Goal: Information Seeking & Learning: Learn about a topic

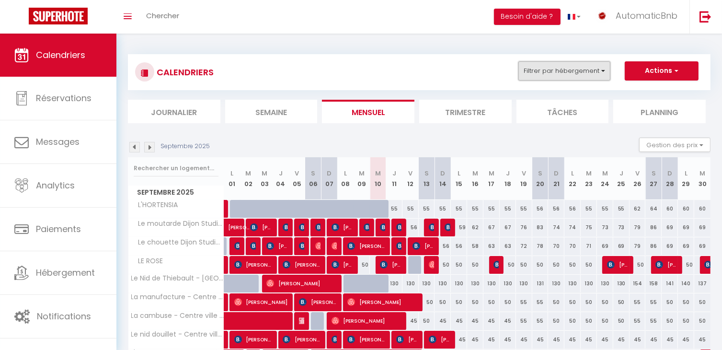
click at [554, 78] on button "Filtrer par hébergement" at bounding box center [565, 70] width 92 height 19
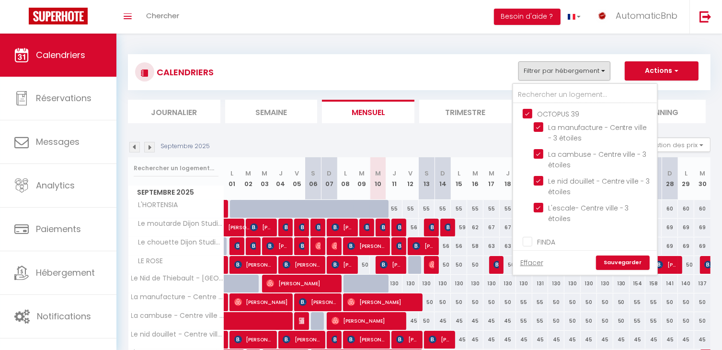
click at [622, 267] on div at bounding box center [634, 194] width 153 height 350
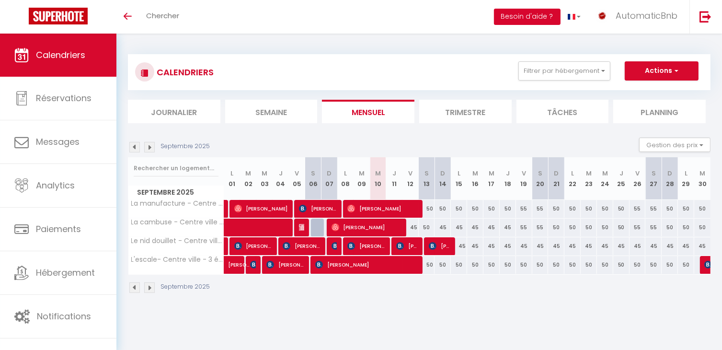
click at [542, 22] on button "Besoin d'aide ?" at bounding box center [527, 17] width 67 height 16
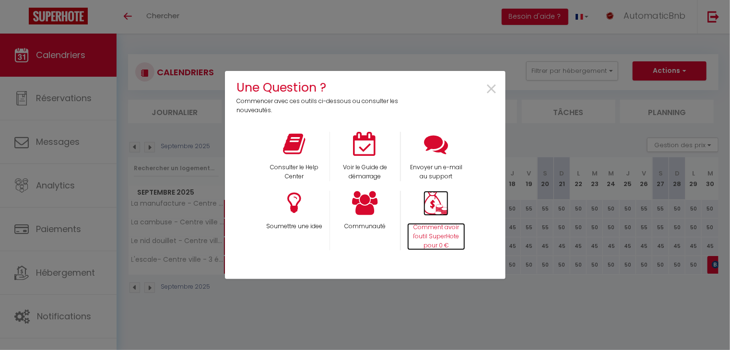
click at [447, 197] on img at bounding box center [435, 203] width 25 height 25
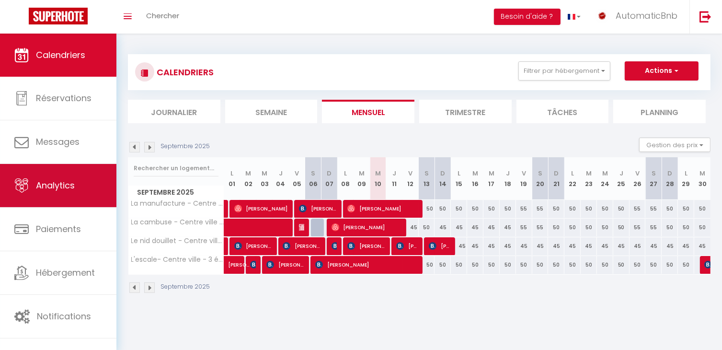
click at [59, 194] on link "Analytics" at bounding box center [58, 185] width 116 height 43
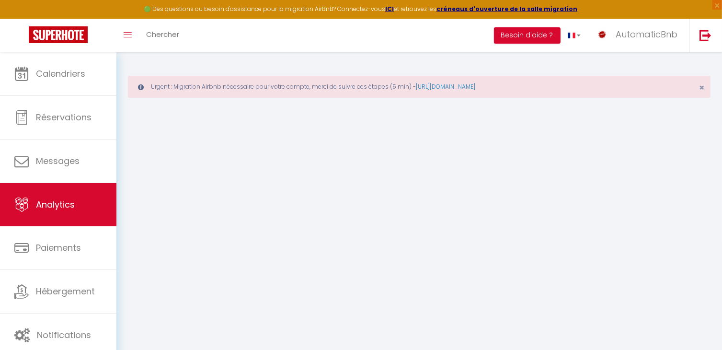
select select "2025"
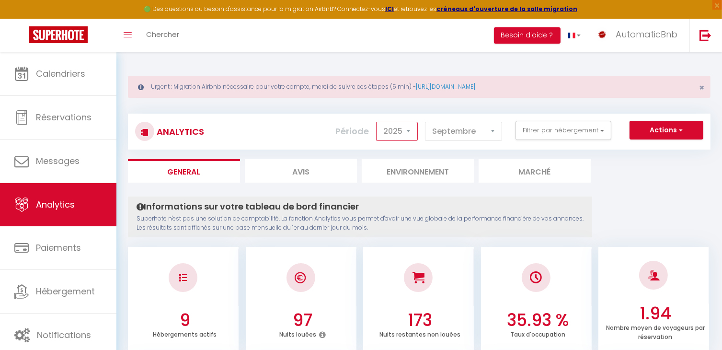
click at [401, 133] on select "2014 2015 2016 2017 2018 2019 2020 2021 2022 2023 2024 2025 2026 2027" at bounding box center [397, 131] width 42 height 19
drag, startPoint x: 402, startPoint y: 133, endPoint x: 407, endPoint y: 132, distance: 4.8
click at [402, 133] on select "2014 2015 2016 2017 2018 2019 2020 2021 2022 2023 2024 2025 2026 2027" at bounding box center [397, 131] width 42 height 19
click at [447, 132] on select "[PERSON_NAME] Mars [PERSON_NAME] Juin Juillet Août Septembre Octobre Novembre D…" at bounding box center [463, 131] width 77 height 19
select select "8"
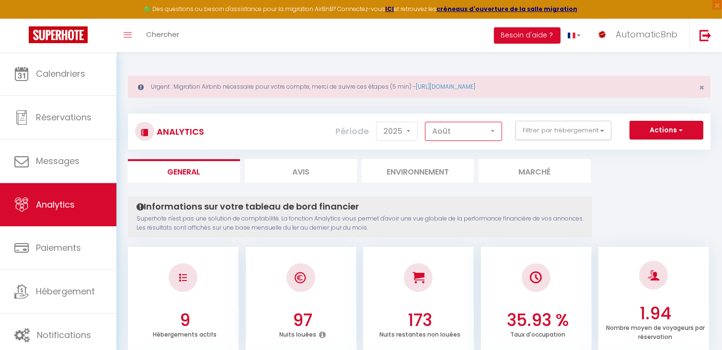
click at [426, 122] on select "[PERSON_NAME] Mars [PERSON_NAME] Juin Juillet Août Septembre Octobre Novembre D…" at bounding box center [463, 131] width 77 height 19
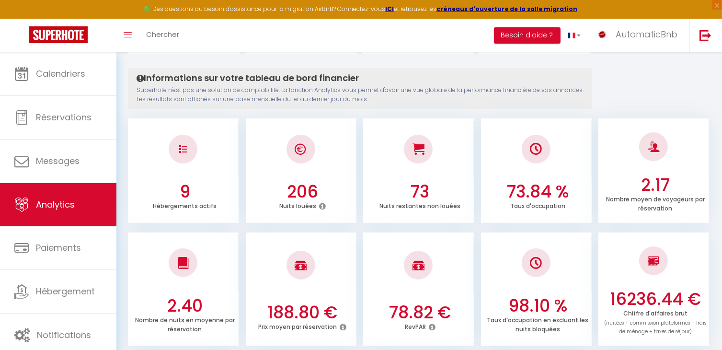
scroll to position [224, 0]
